Goal: Task Accomplishment & Management: Use online tool/utility

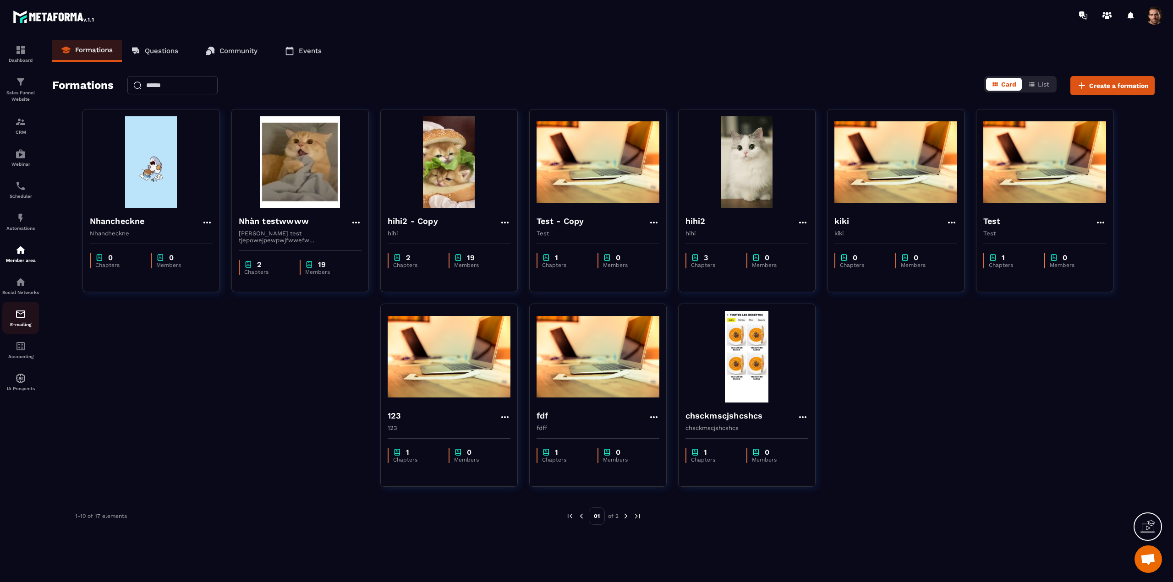
click at [24, 320] on img at bounding box center [20, 314] width 11 height 11
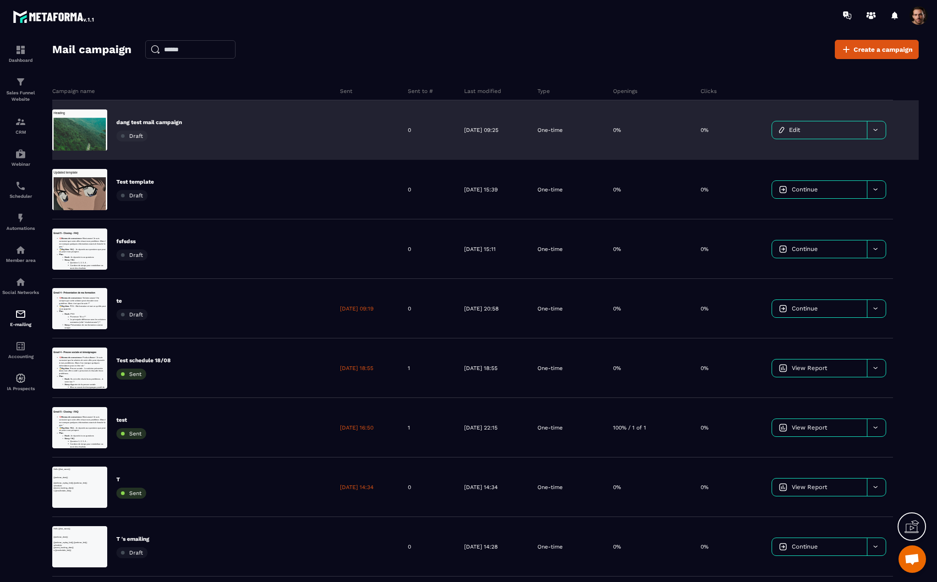
click at [703, 127] on div "0%" at bounding box center [719, 130] width 51 height 60
click at [806, 129] on link "Edit" at bounding box center [819, 129] width 95 height 17
click at [874, 127] on icon at bounding box center [875, 129] width 7 height 7
